Goal: Task Accomplishment & Management: Manage account settings

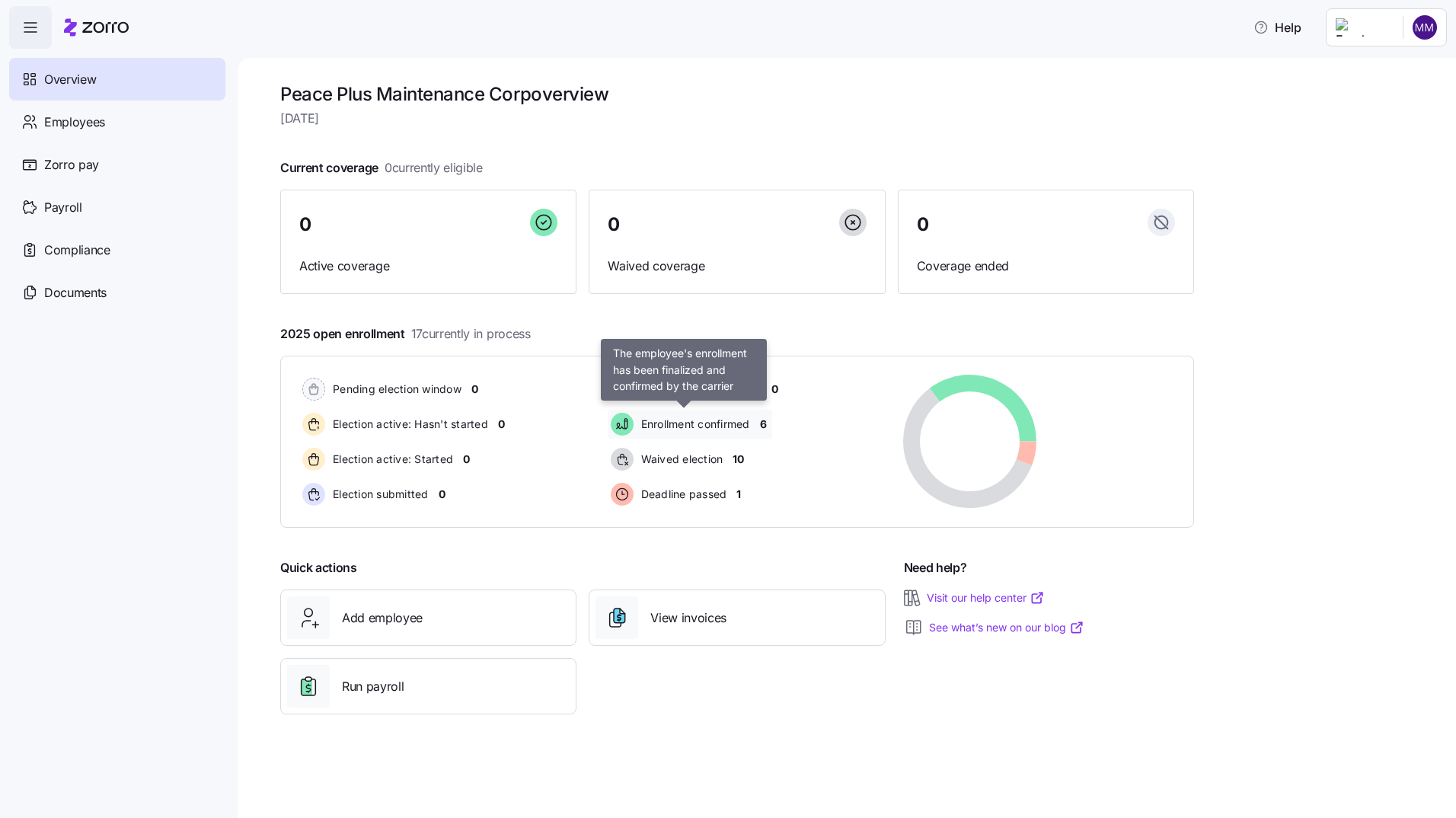
click at [723, 427] on span "Enrollment confirmed" at bounding box center [693, 424] width 113 height 15
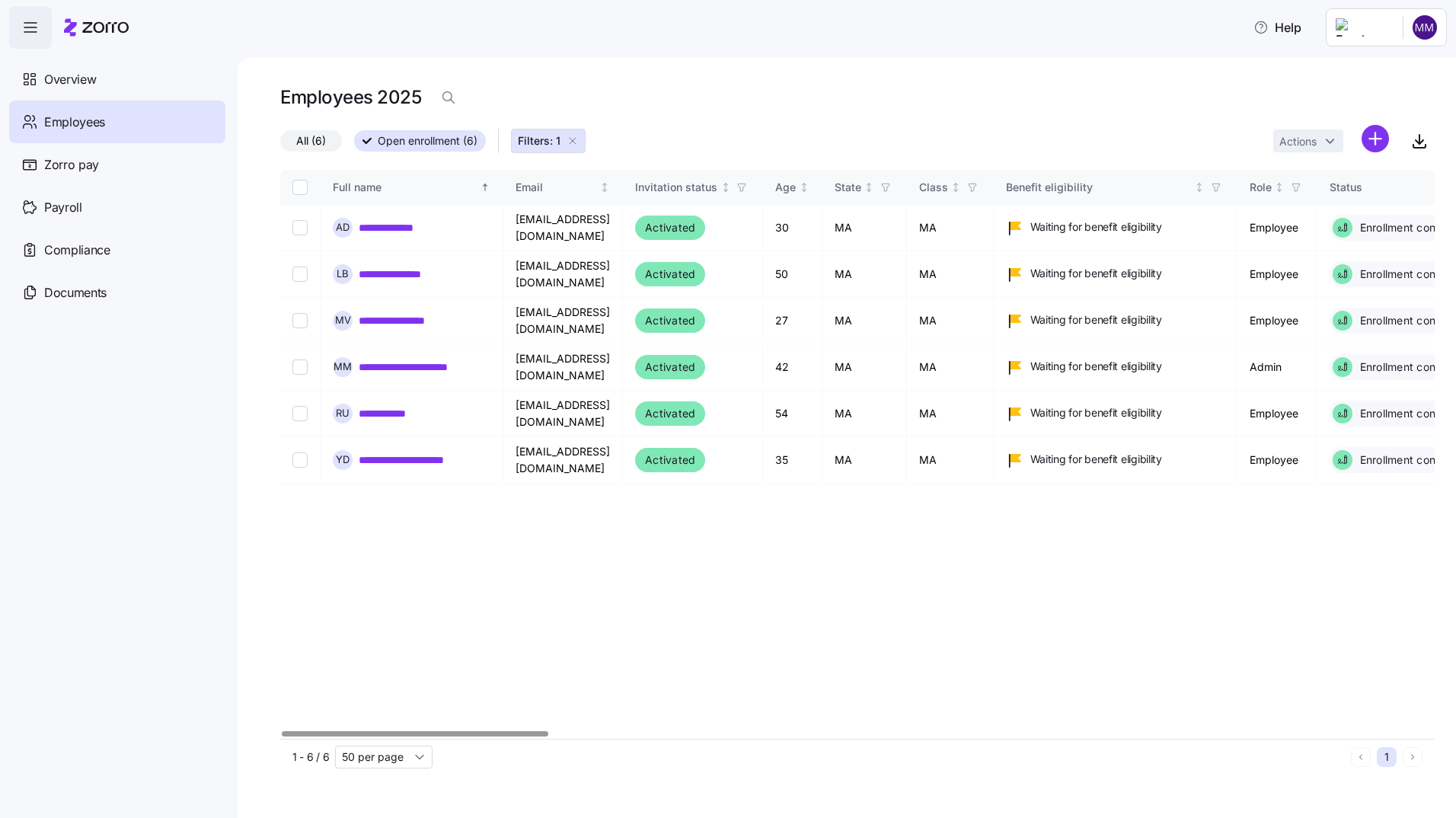
click at [641, 730] on div at bounding box center [857, 734] width 1155 height 9
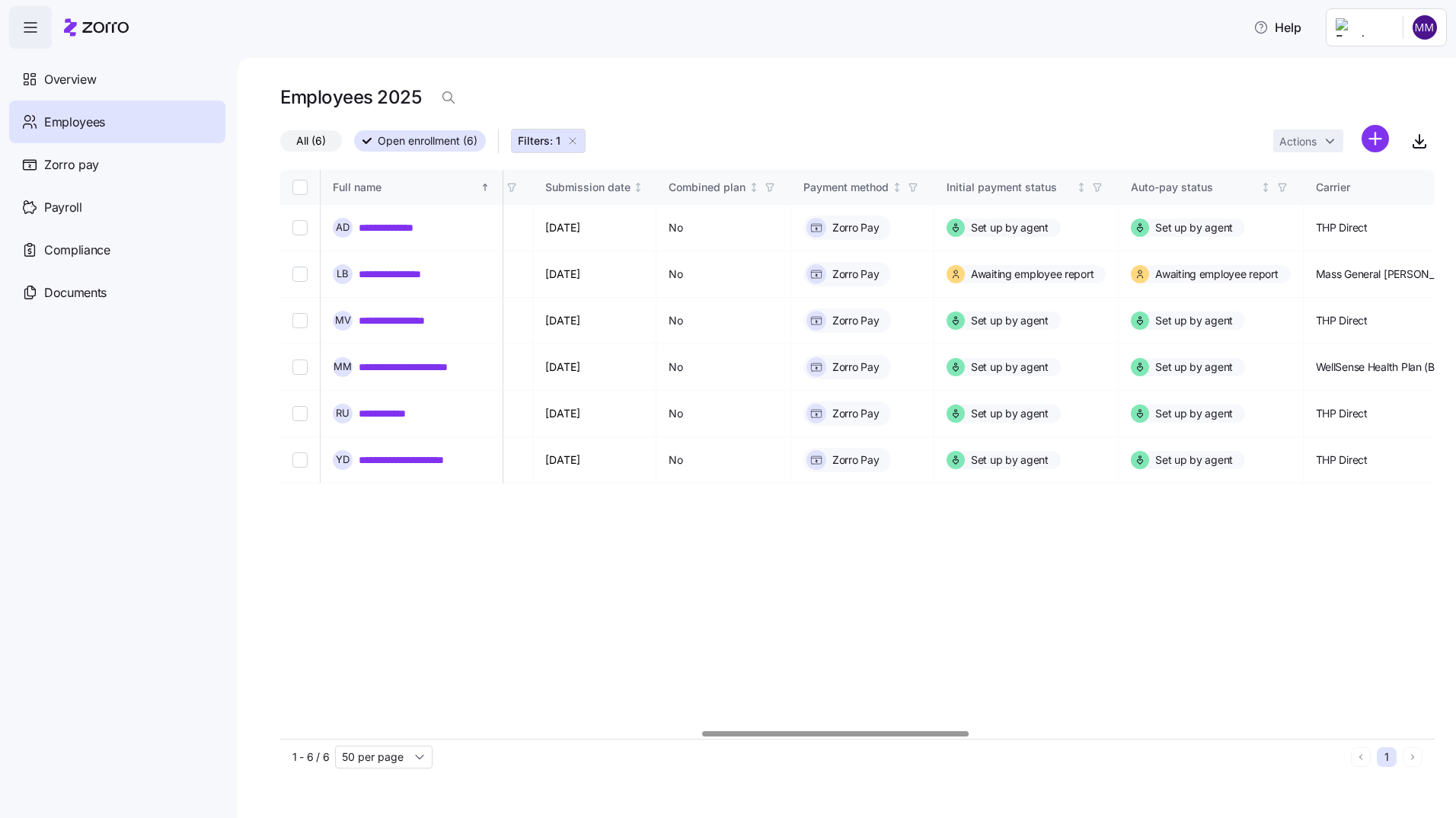
click at [835, 735] on div at bounding box center [857, 734] width 1155 height 9
click at [835, 735] on div at bounding box center [835, 734] width 267 height 5
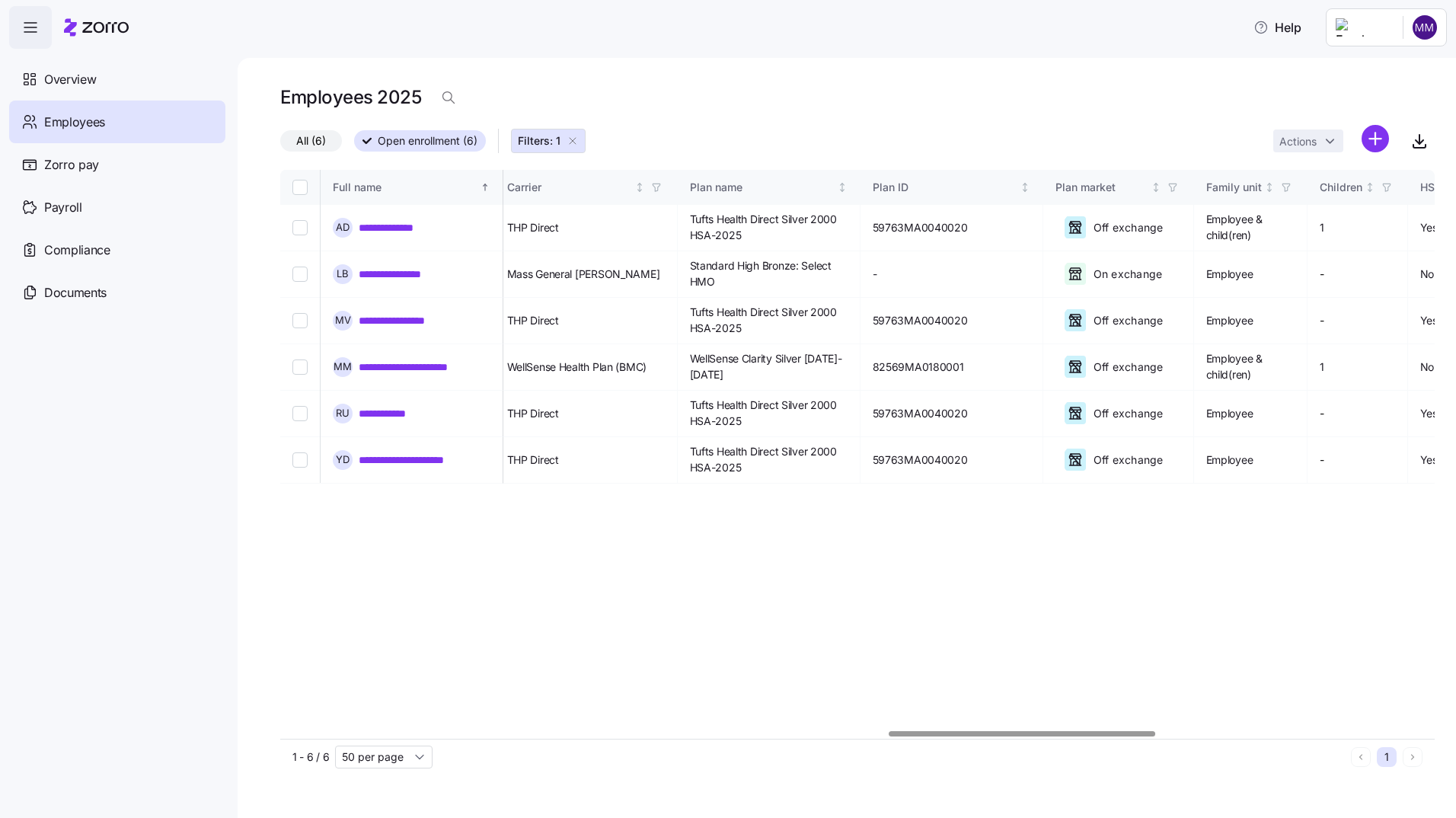
click at [1022, 737] on div at bounding box center [857, 734] width 1155 height 9
click at [1127, 742] on div "1 - 6 / 6 50 per page 1" at bounding box center [857, 755] width 1155 height 35
click at [1423, 139] on icon "button" at bounding box center [1420, 141] width 18 height 18
click at [89, 79] on span "Overview" at bounding box center [70, 79] width 52 height 19
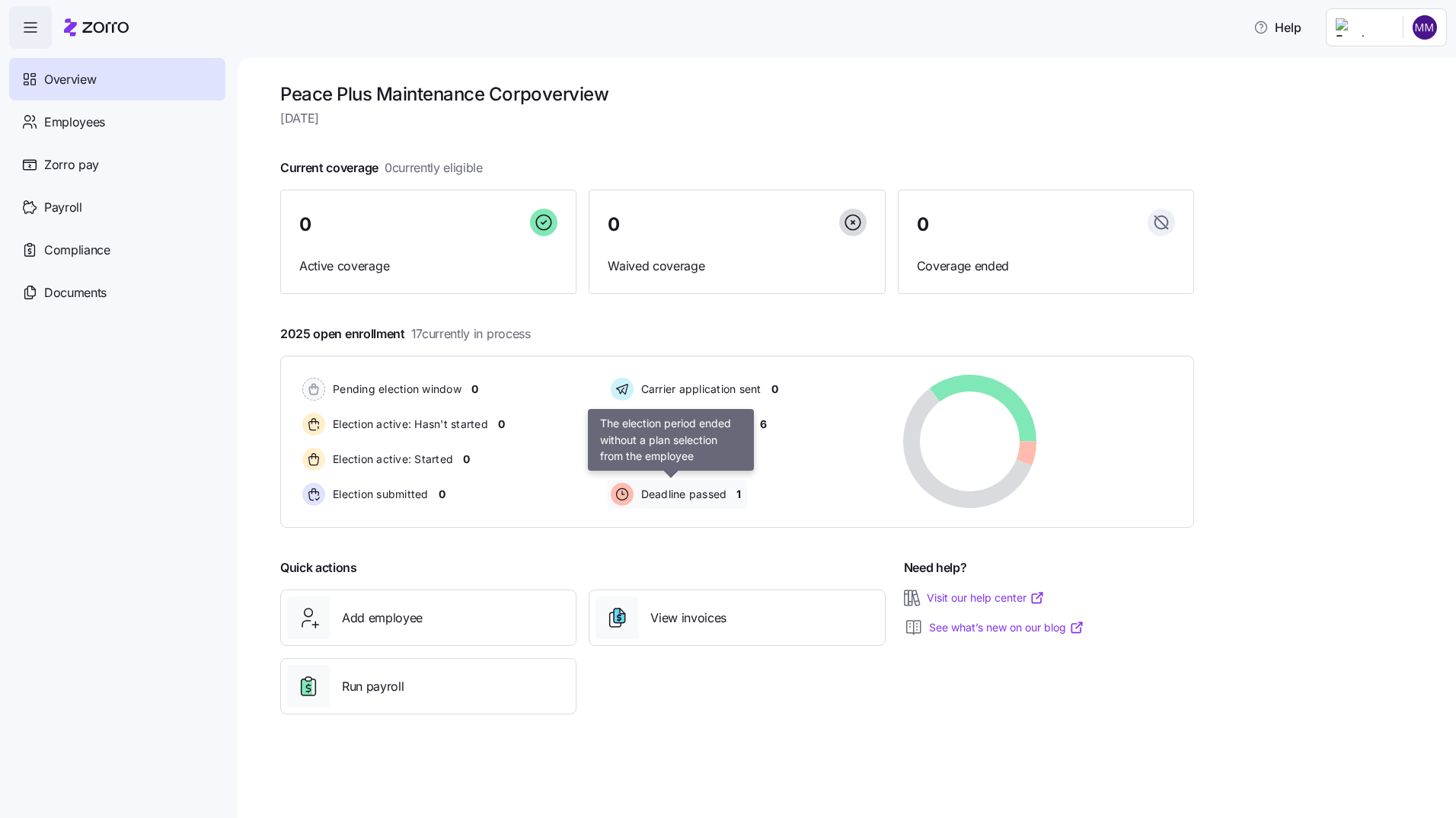
click at [675, 496] on span "Deadline passed" at bounding box center [682, 494] width 91 height 15
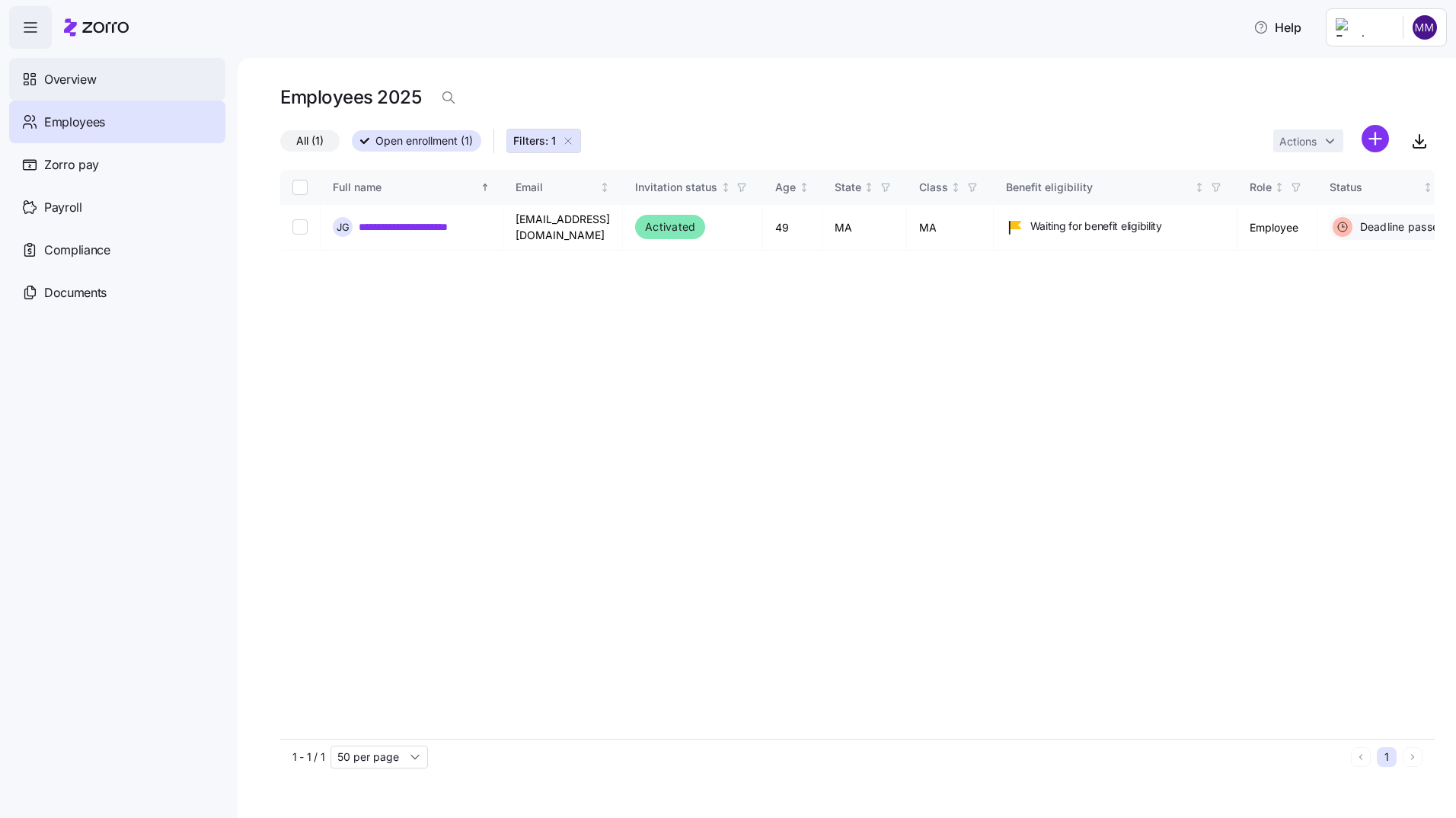
click at [57, 82] on span "Overview" at bounding box center [70, 79] width 52 height 19
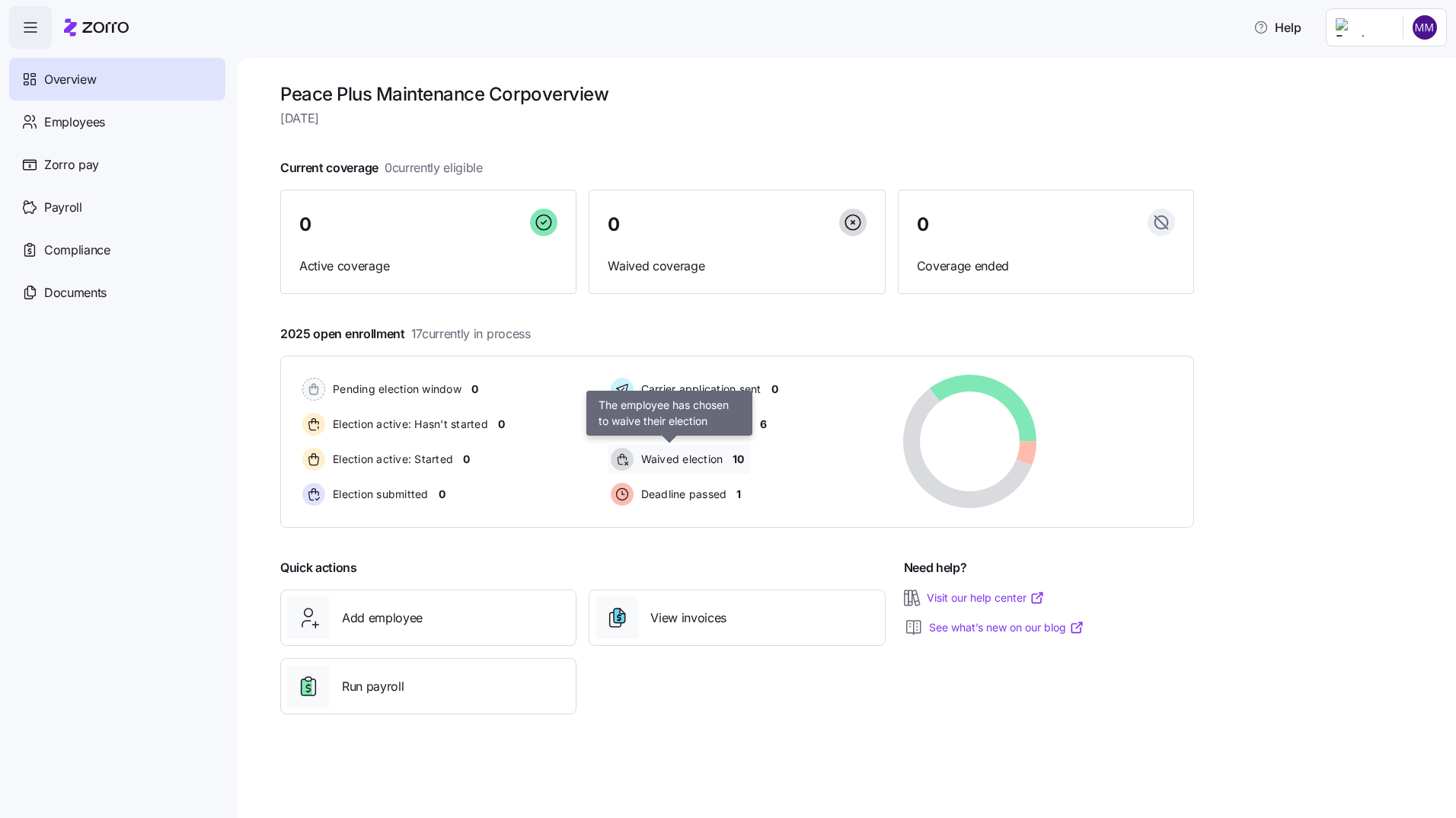
click at [692, 459] on span "Waived election" at bounding box center [680, 459] width 87 height 15
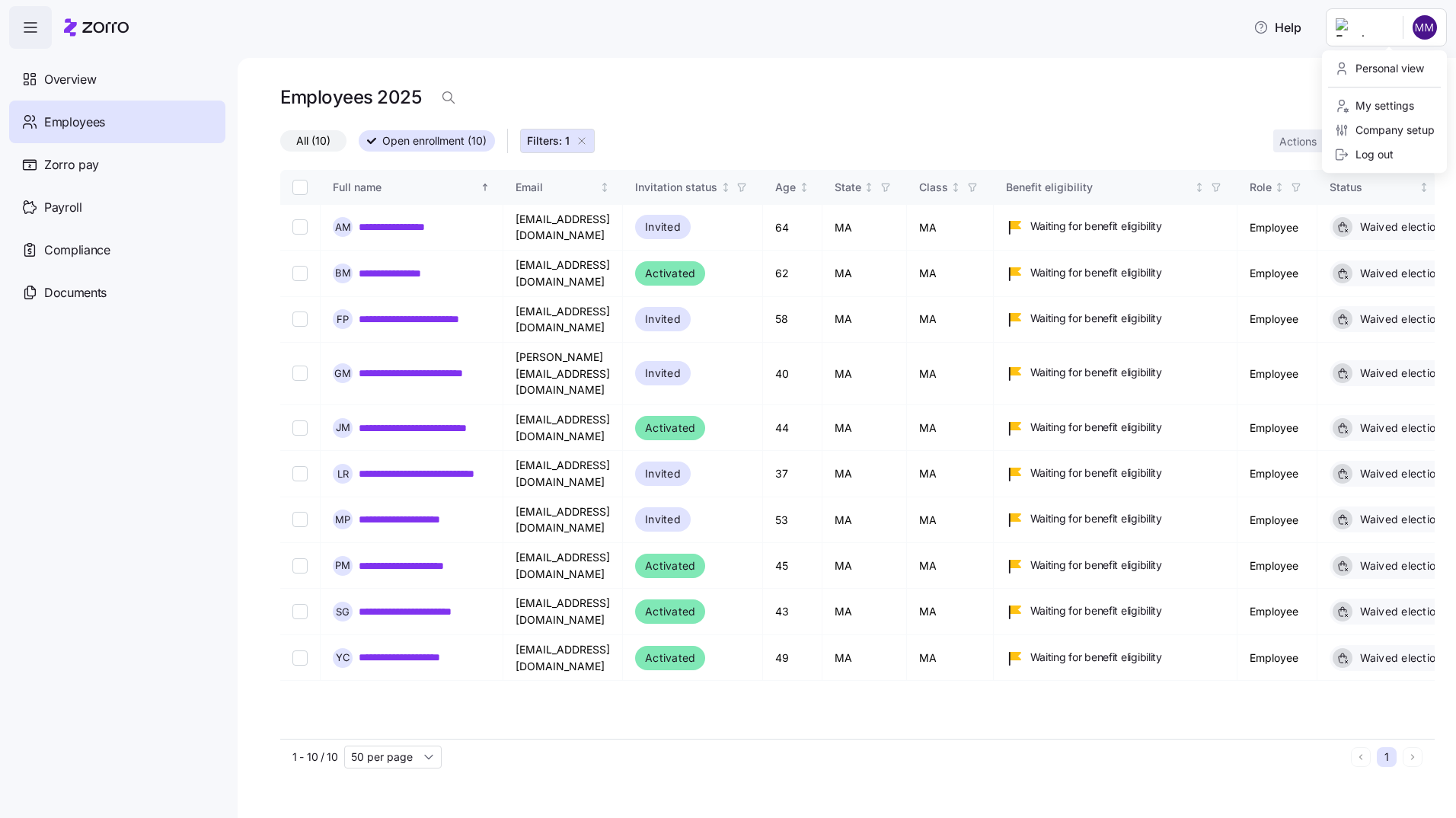
click at [1428, 31] on html "**********" at bounding box center [728, 404] width 1456 height 809
click at [1380, 158] on div "Log out" at bounding box center [1363, 154] width 59 height 16
